Goal: Book appointment/travel/reservation

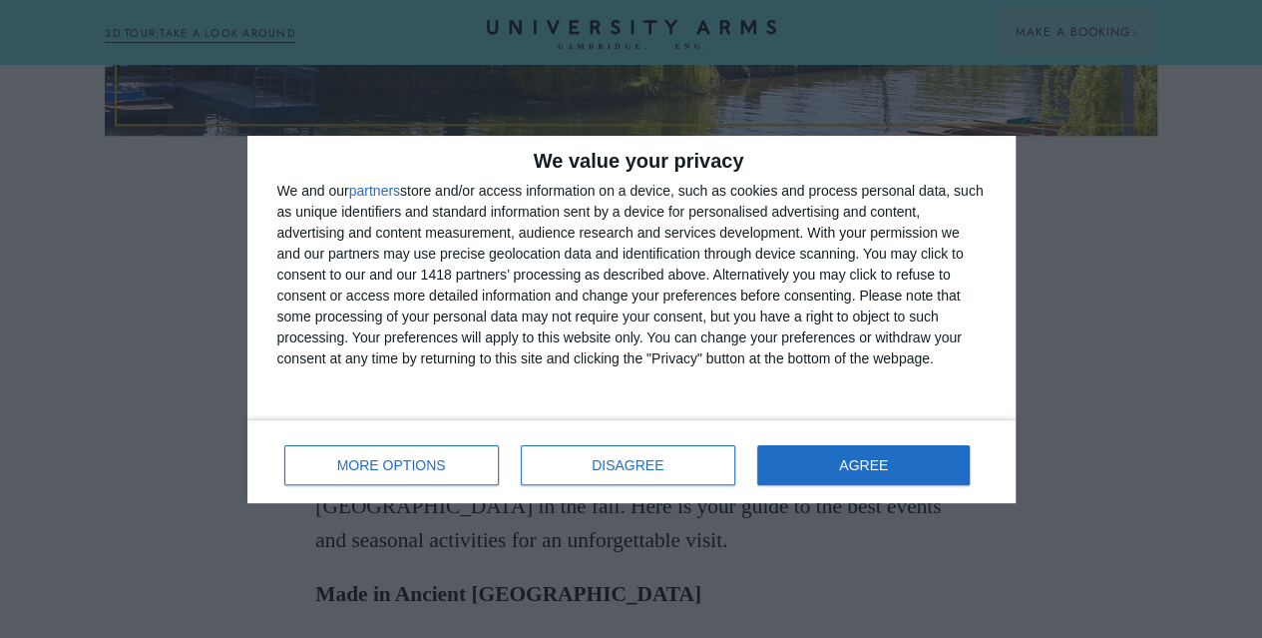
scroll to position [945, 0]
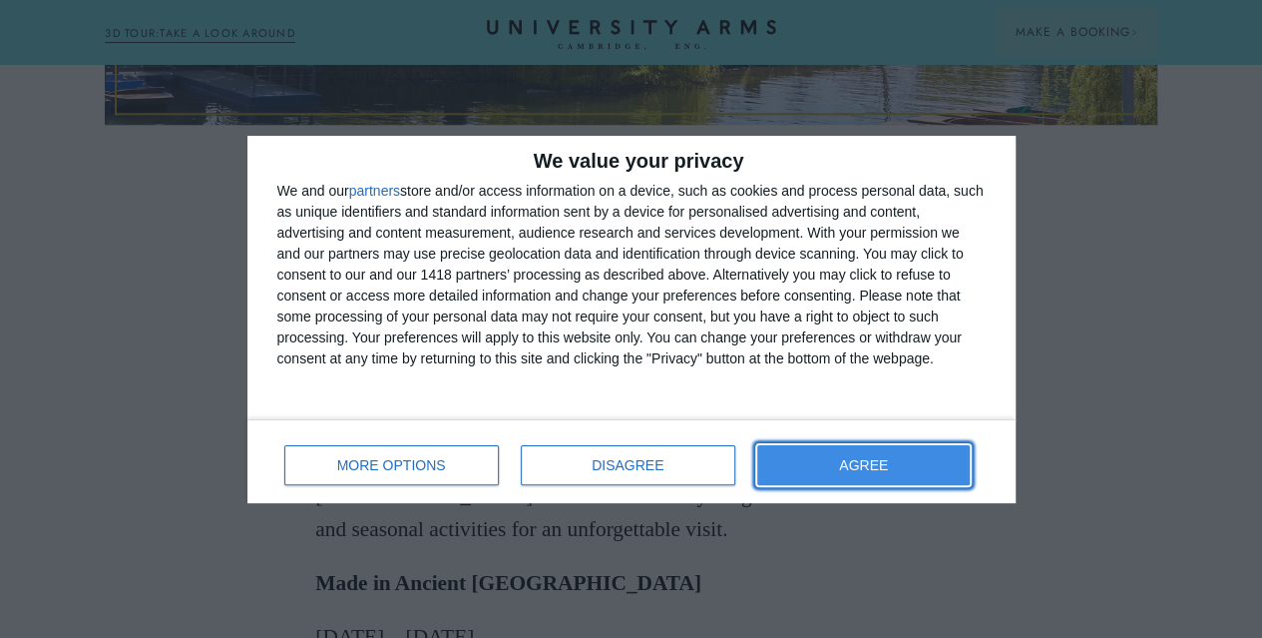
click at [876, 446] on button "AGREE" at bounding box center [864, 465] width 214 height 40
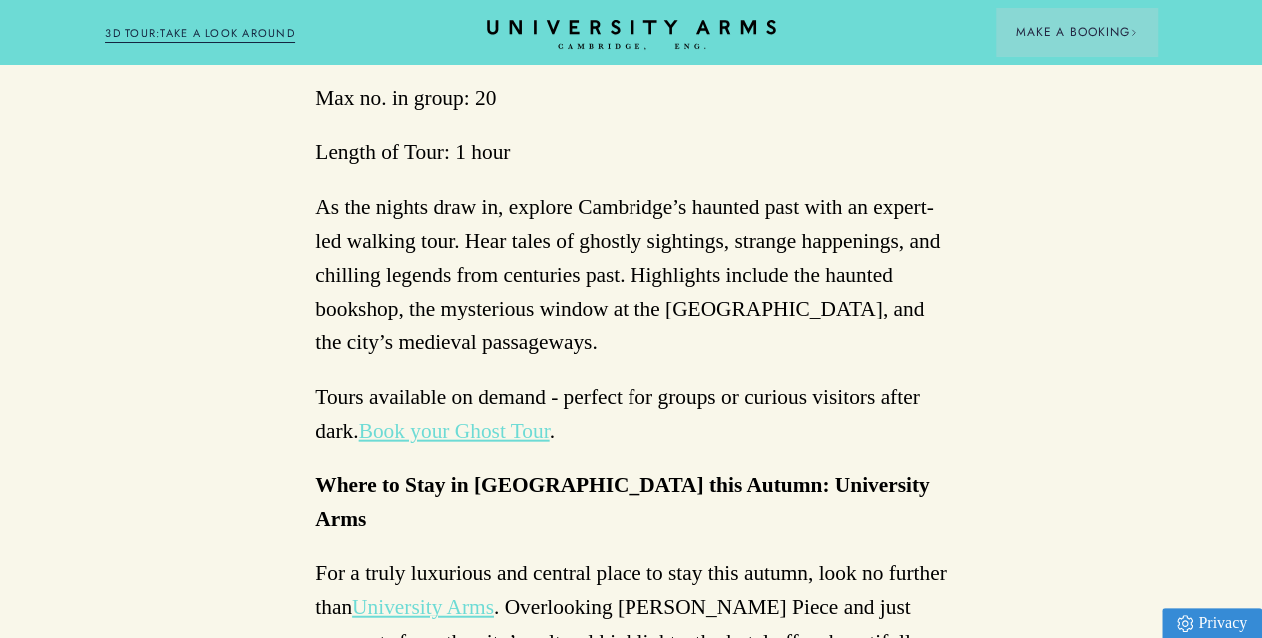
scroll to position [5874, 0]
click at [467, 418] on link "Book your Ghost Tour" at bounding box center [454, 430] width 191 height 24
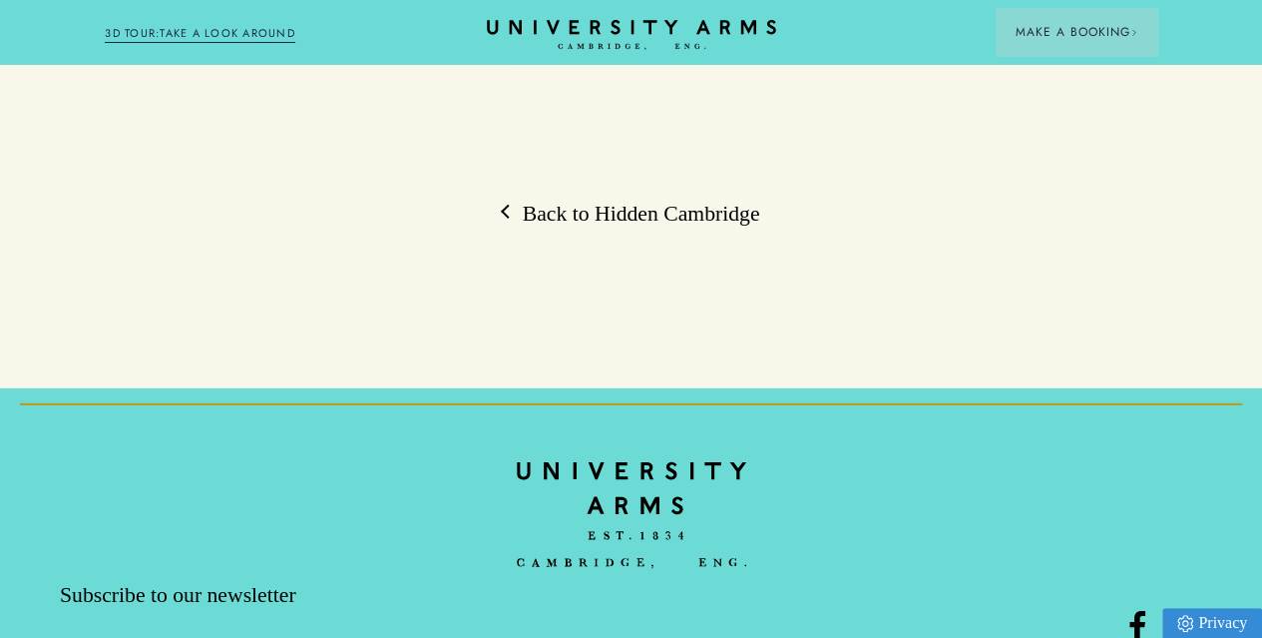
scroll to position [6820, 0]
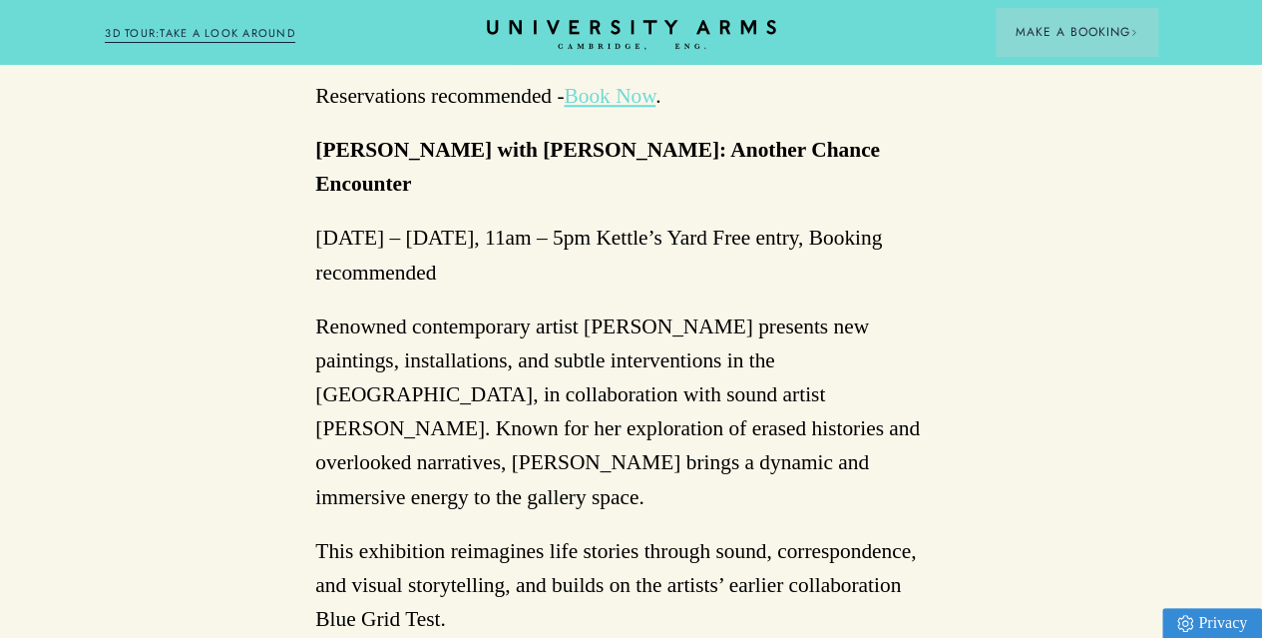
scroll to position [4570, 0]
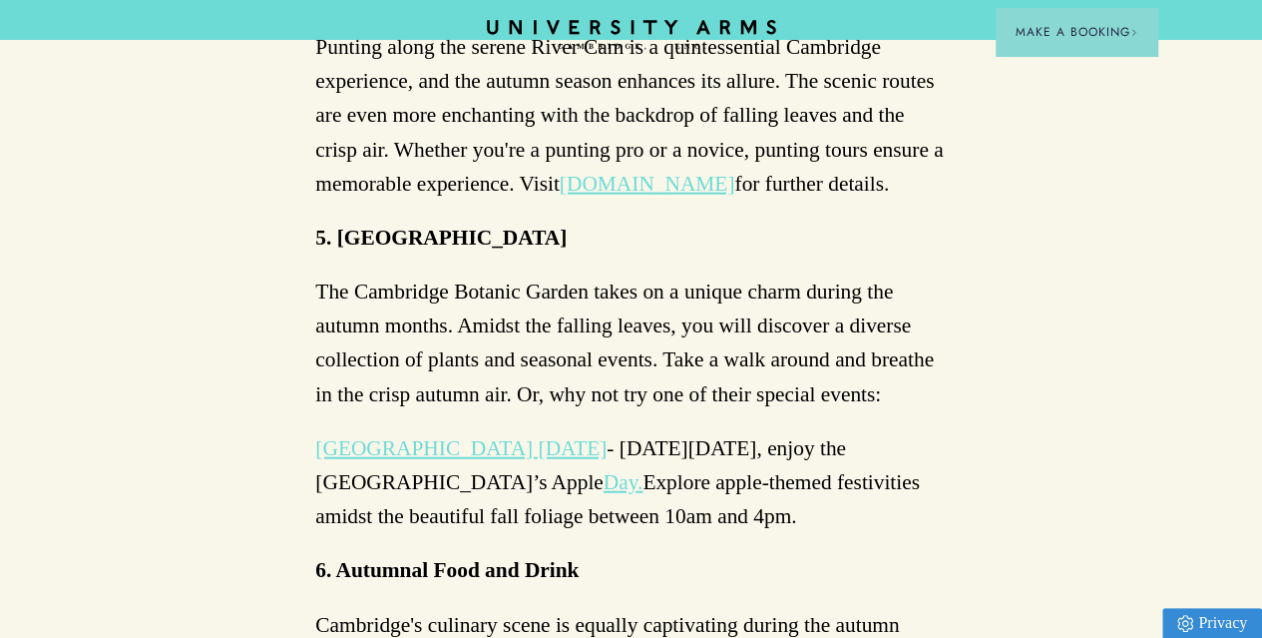
scroll to position [2289, 0]
